Goal: Check status: Check status

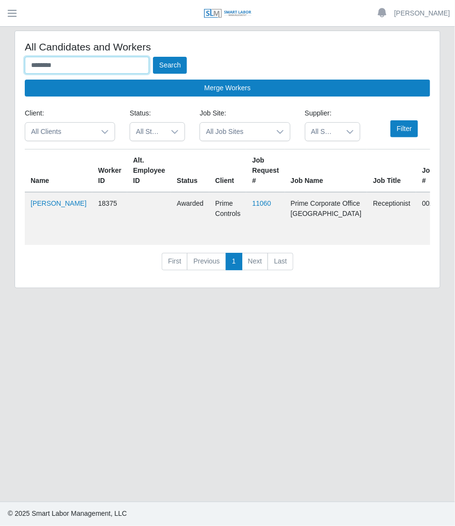
click at [124, 68] on input "*******" at bounding box center [87, 65] width 124 height 17
type input "*"
click at [129, 66] on input "text" at bounding box center [87, 65] width 124 height 17
click at [153, 57] on button "Search" at bounding box center [170, 65] width 34 height 17
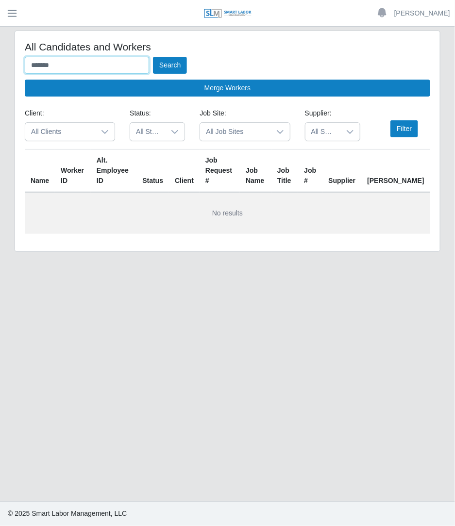
type input "*******"
click at [153, 57] on button "Search" at bounding box center [170, 65] width 34 height 17
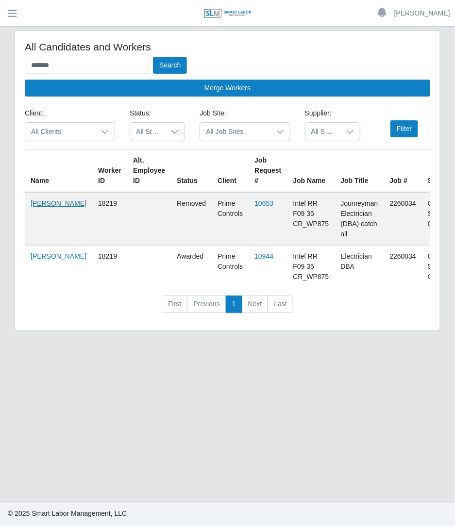
click at [46, 199] on link "[PERSON_NAME]" at bounding box center [59, 203] width 56 height 8
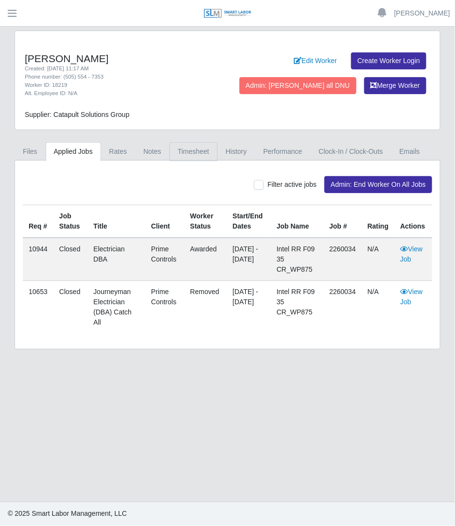
click at [188, 147] on link "Timesheet" at bounding box center [193, 151] width 48 height 19
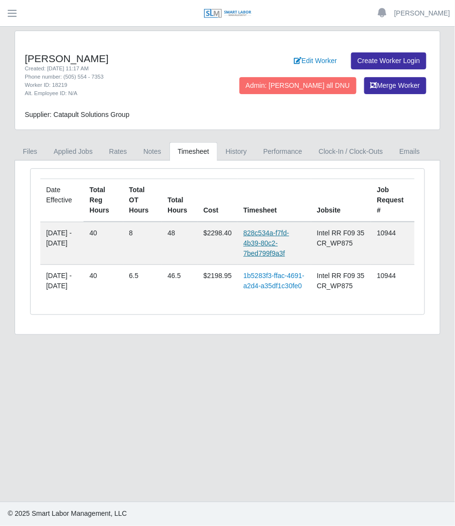
click at [271, 245] on link "828c534a-f7fd-4b39-80c2-7bed799f9a3f" at bounding box center [266, 243] width 46 height 28
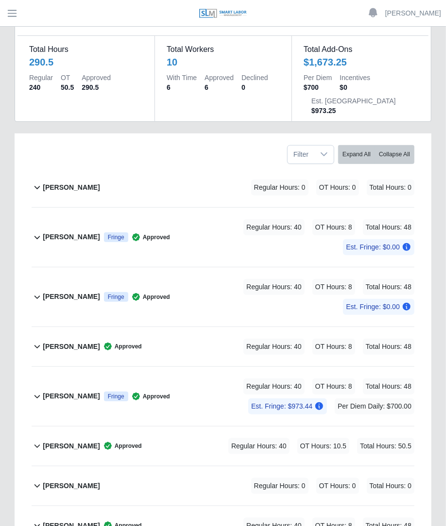
scroll to position [102, 0]
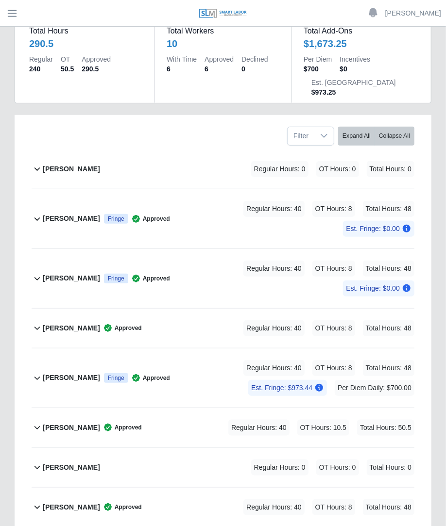
click at [209, 314] on div "David O'Bryon Approved Regular Hours: 40 OT Hours: 8 Total Hours: 48" at bounding box center [228, 328] width 371 height 39
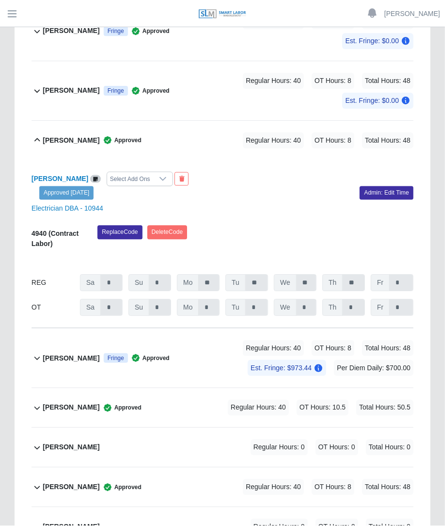
scroll to position [317, 0]
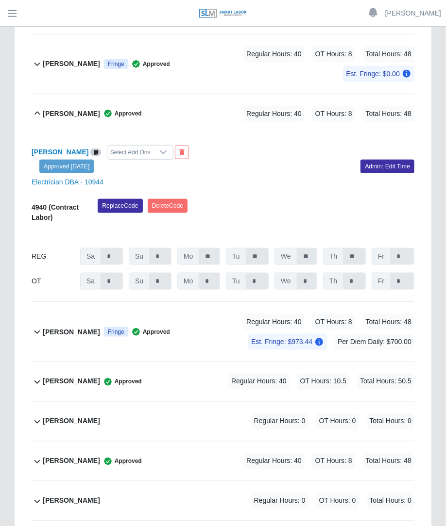
click at [252, 442] on div "Jordan Platero Approved Regular Hours: 40 OT Hours: 8 Total Hours: 48" at bounding box center [228, 461] width 371 height 39
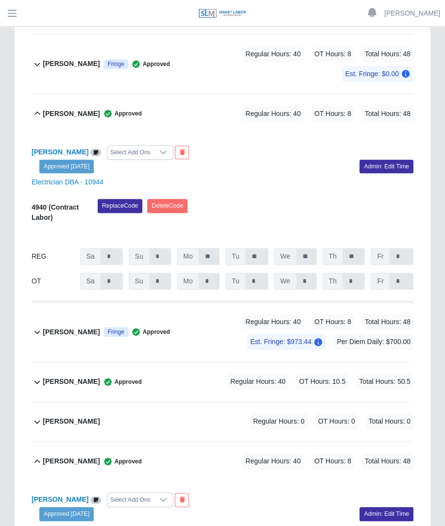
click at [343, 66] on span "Est. Fringe: $0.00" at bounding box center [377, 74] width 71 height 16
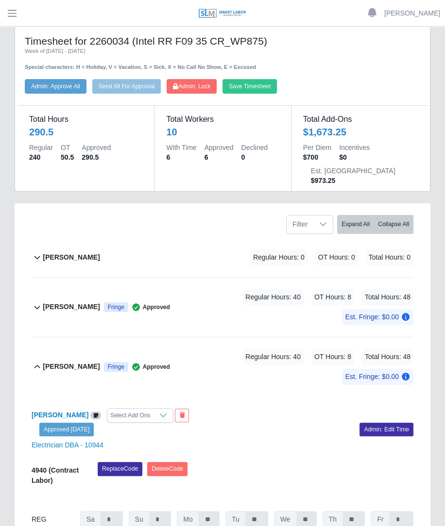
scroll to position [0, 0]
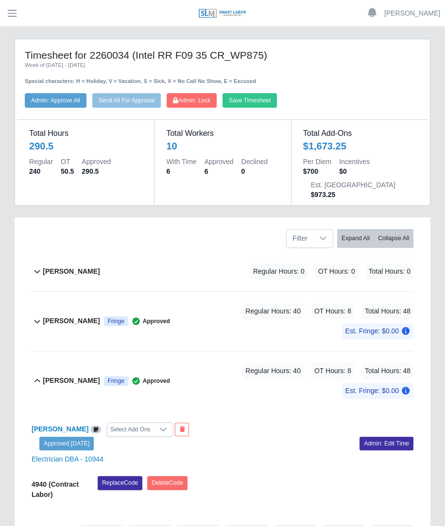
click at [141, 316] on icon at bounding box center [136, 321] width 10 height 10
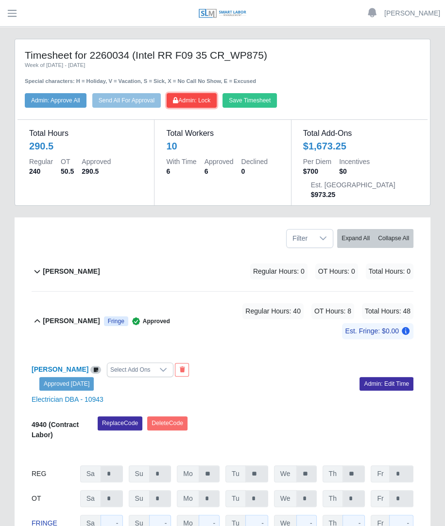
click at [201, 98] on span "Admin: Lock" at bounding box center [191, 100] width 37 height 7
